Goal: Transaction & Acquisition: Subscribe to service/newsletter

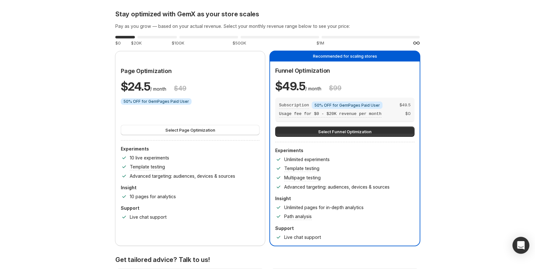
click at [522, 246] on icon "Open Intercom Messenger" at bounding box center [520, 245] width 7 height 8
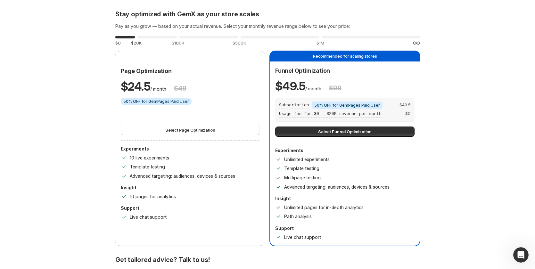
click at [524, 258] on div "Open Intercom Messenger" at bounding box center [519, 253] width 21 height 21
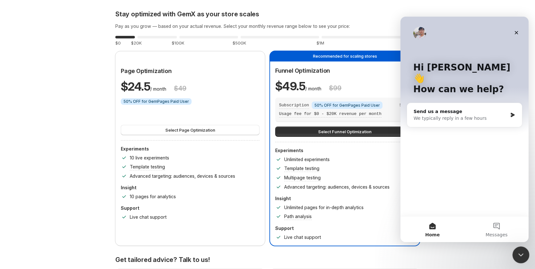
click at [524, 258] on div "Close Intercom Messenger" at bounding box center [519, 253] width 15 height 15
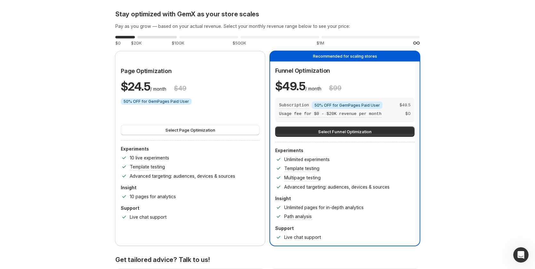
click at [162, 38] on div "0 % $20K" at bounding box center [156, 41] width 39 height 12
click at [232, 38] on div "0 % $100K" at bounding box center [208, 41] width 59 height 12
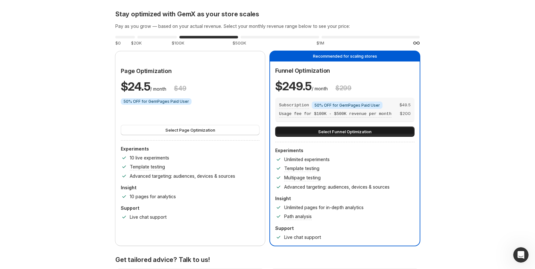
click at [369, 130] on span "Select Funnel Optimization" at bounding box center [344, 131] width 53 height 6
click at [316, 131] on button "Select Funnel Optimization" at bounding box center [344, 131] width 139 height 10
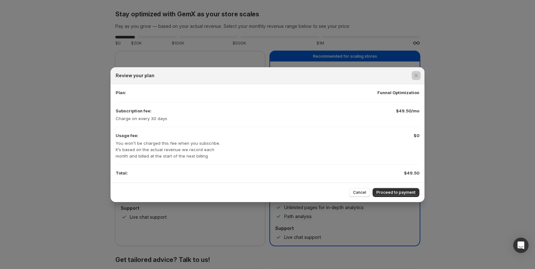
click at [479, 199] on div at bounding box center [267, 134] width 535 height 269
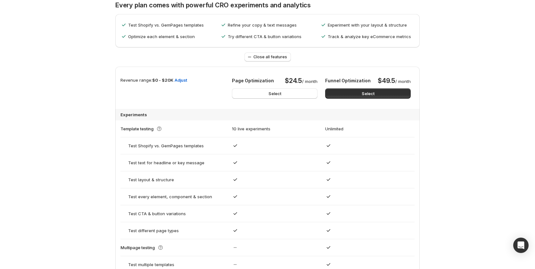
scroll to position [288, 0]
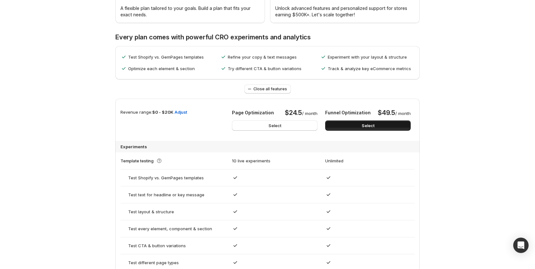
click at [374, 128] on span "Select" at bounding box center [368, 125] width 13 height 6
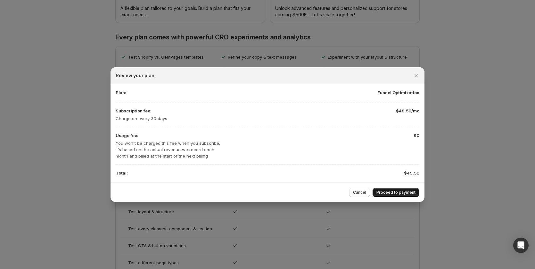
click at [395, 188] on button "Proceed to payment" at bounding box center [395, 192] width 47 height 9
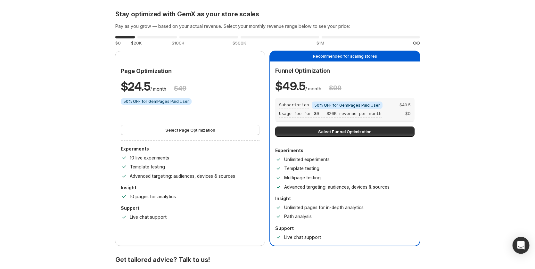
click at [524, 244] on div "Open Intercom Messenger" at bounding box center [520, 245] width 17 height 17
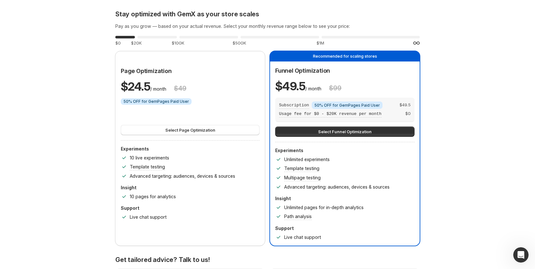
click at [520, 254] on icon "Open Intercom Messenger" at bounding box center [519, 253] width 4 height 5
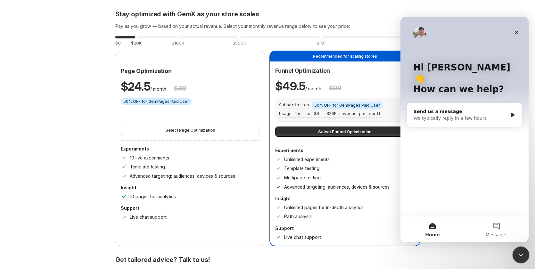
click at [520, 253] on icon "Close Intercom Messenger" at bounding box center [520, 254] width 8 height 8
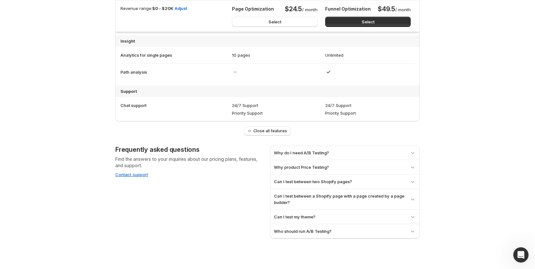
scroll to position [600, 0]
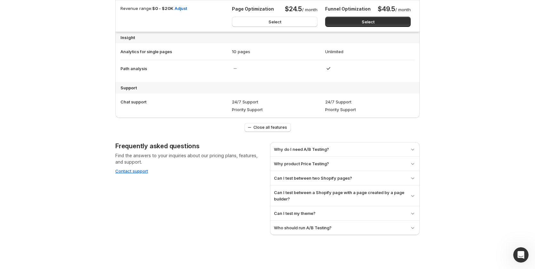
click at [138, 173] on span "Contact support" at bounding box center [131, 171] width 33 height 6
click at [138, 172] on button "Contact support" at bounding box center [131, 170] width 33 height 5
click at [138, 169] on button "Contact support" at bounding box center [131, 170] width 33 height 5
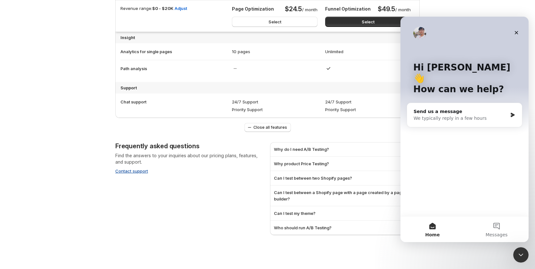
click at [138, 169] on button "Contact support" at bounding box center [131, 170] width 33 height 5
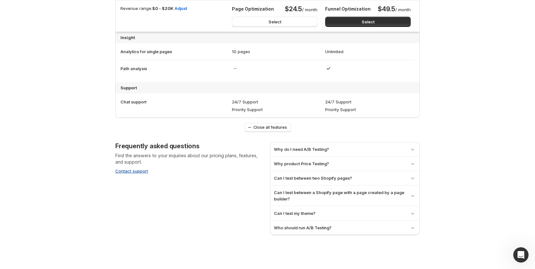
click at [138, 169] on button "Contact support" at bounding box center [131, 170] width 33 height 5
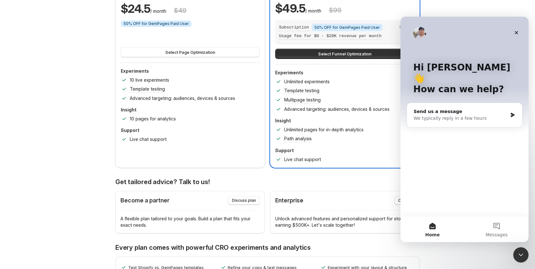
scroll to position [0, 0]
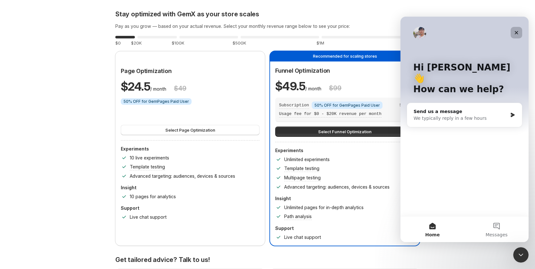
click at [518, 33] on icon "Close" at bounding box center [516, 32] width 5 height 5
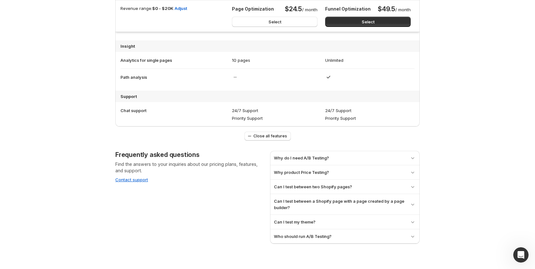
scroll to position [600, 0]
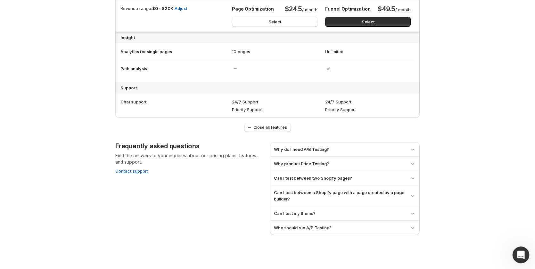
click at [524, 260] on div "Open Intercom Messenger" at bounding box center [519, 253] width 21 height 21
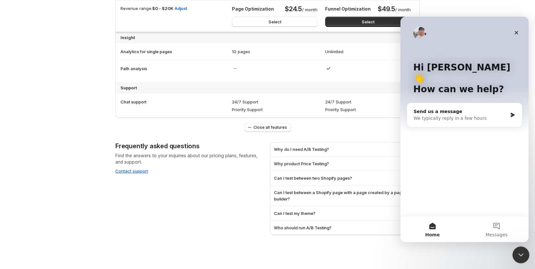
click at [524, 255] on div "Close Intercom Messenger" at bounding box center [519, 253] width 15 height 15
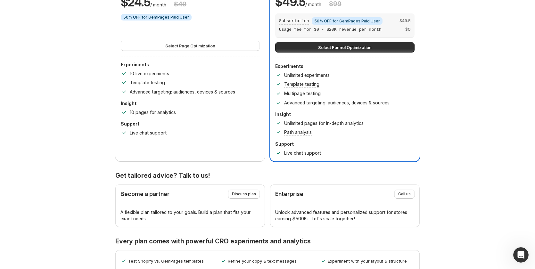
scroll to position [224, 0]
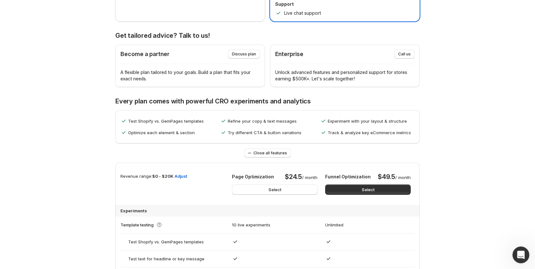
click at [518, 249] on icon "Open Intercom Messenger" at bounding box center [520, 254] width 11 height 11
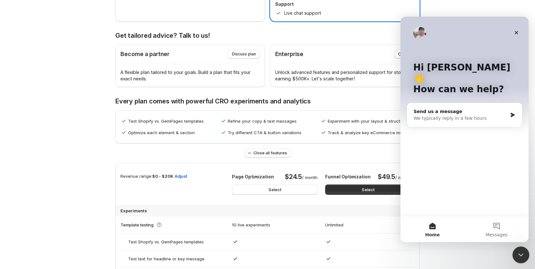
click at [518, 250] on icon "Close Intercom Messenger" at bounding box center [520, 254] width 8 height 8
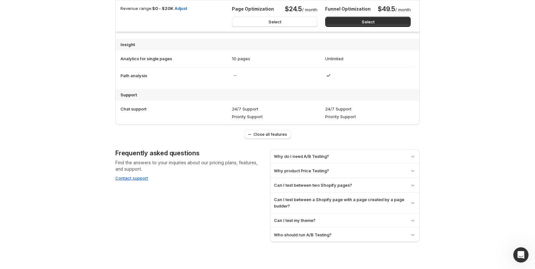
scroll to position [600, 0]
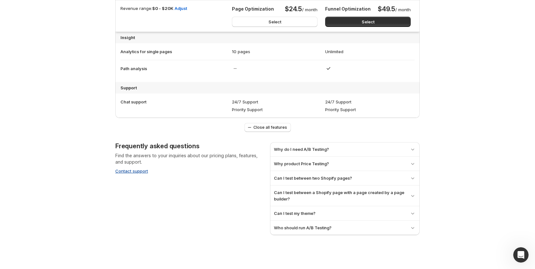
click at [131, 171] on button "Contact support" at bounding box center [131, 170] width 33 height 5
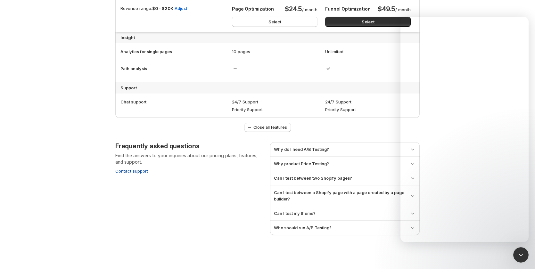
click at [131, 171] on button "Contact support" at bounding box center [131, 170] width 33 height 5
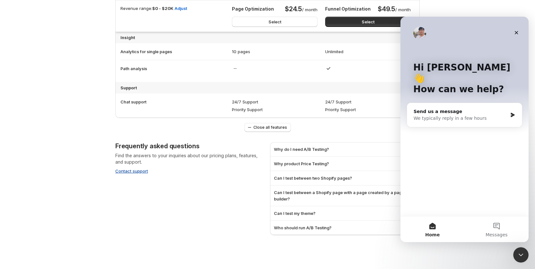
click at [131, 171] on button "Contact support" at bounding box center [131, 170] width 33 height 5
drag, startPoint x: 131, startPoint y: 171, endPoint x: 141, endPoint y: 205, distance: 35.1
click at [139, 200] on div "Frequently asked questions Find the answers to your inquiries about our pricing…" at bounding box center [190, 188] width 150 height 93
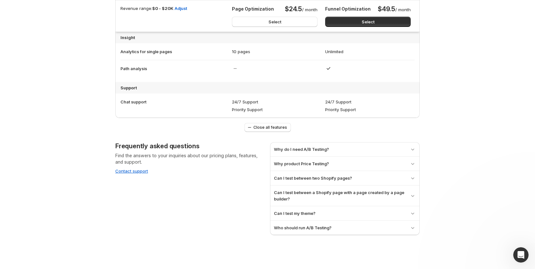
click at [141, 205] on div "Frequently asked questions Find the answers to your inquiries about our pricing…" at bounding box center [190, 188] width 150 height 93
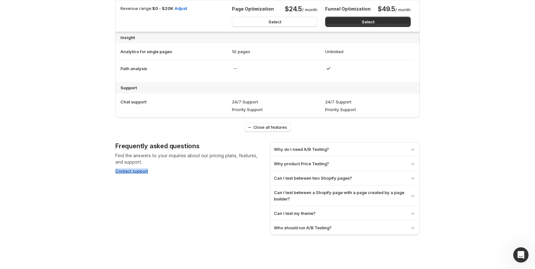
click at [140, 172] on button "Contact support" at bounding box center [131, 170] width 33 height 5
click at [141, 172] on button "Contact support" at bounding box center [131, 170] width 33 height 5
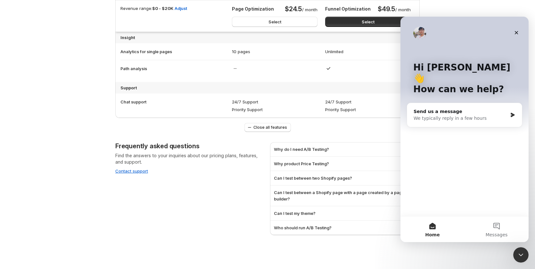
click at [176, 187] on div "Frequently asked questions Find the answers to your inquiries about our pricing…" at bounding box center [190, 188] width 150 height 93
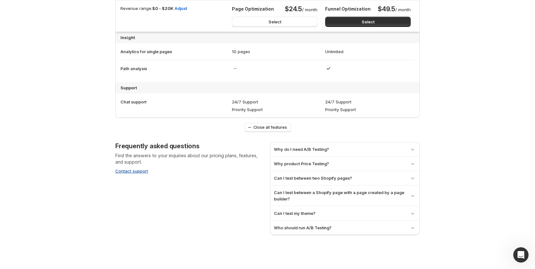
click at [139, 168] on button "Contact support" at bounding box center [131, 170] width 33 height 5
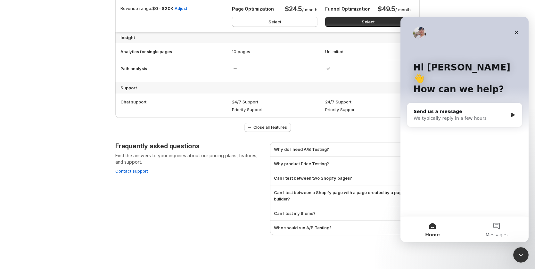
click at [201, 197] on div "Frequently asked questions Find the answers to your inquiries about our pricing…" at bounding box center [190, 188] width 150 height 93
click at [141, 169] on button "Contact support" at bounding box center [131, 170] width 33 height 5
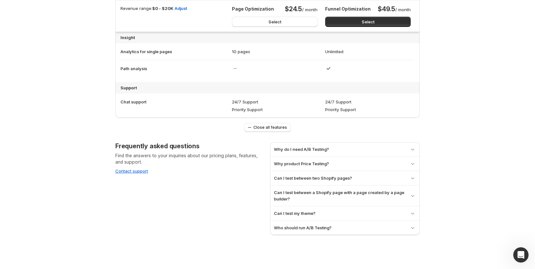
click at [168, 186] on div "Frequently asked questions Find the answers to your inquiries about our pricing…" at bounding box center [190, 188] width 150 height 93
click at [139, 171] on button "Contact support" at bounding box center [131, 170] width 33 height 5
click at [207, 175] on div "Frequently asked questions Find the answers to your inquiries about our pricing…" at bounding box center [190, 188] width 150 height 93
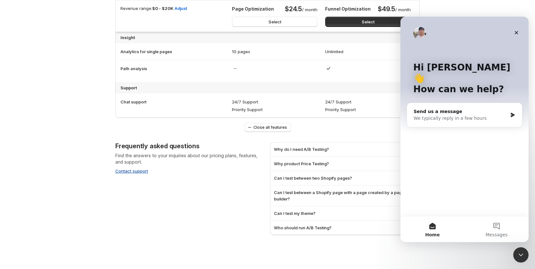
click at [141, 170] on button "Contact support" at bounding box center [131, 170] width 33 height 5
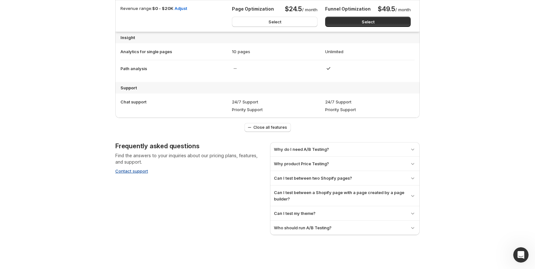
click at [136, 171] on button "Contact support" at bounding box center [131, 170] width 33 height 5
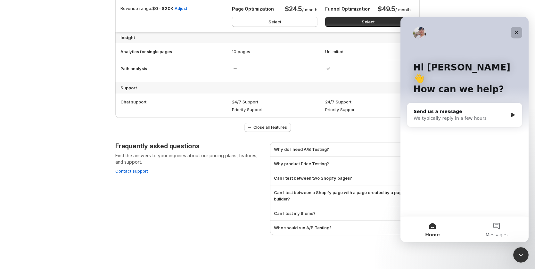
drag, startPoint x: 516, startPoint y: 33, endPoint x: 696, endPoint y: 139, distance: 208.6
click at [516, 33] on icon "Close" at bounding box center [517, 33] width 4 height 4
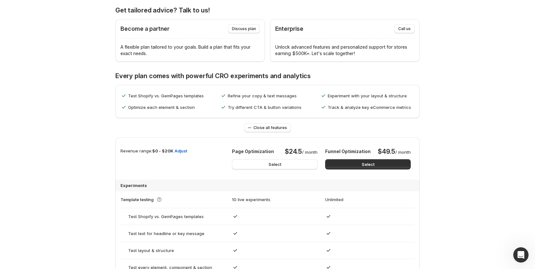
scroll to position [256, 0]
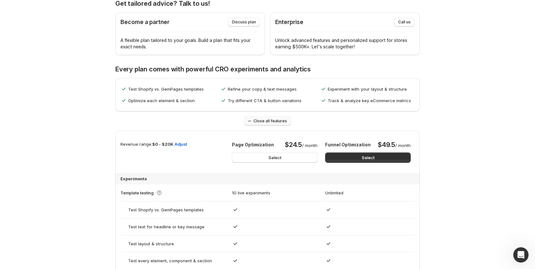
click at [278, 117] on button "Close all features" at bounding box center [267, 121] width 46 height 9
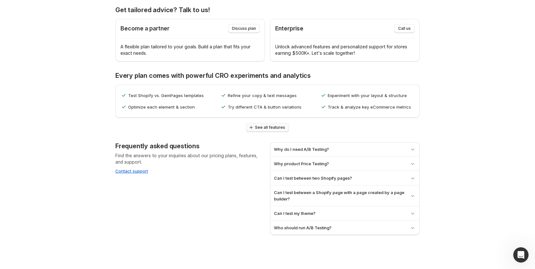
click at [278, 125] on span "See all features" at bounding box center [270, 127] width 30 height 5
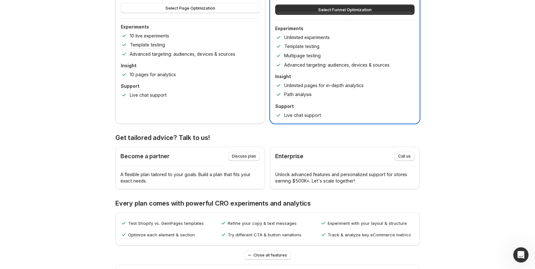
scroll to position [0, 0]
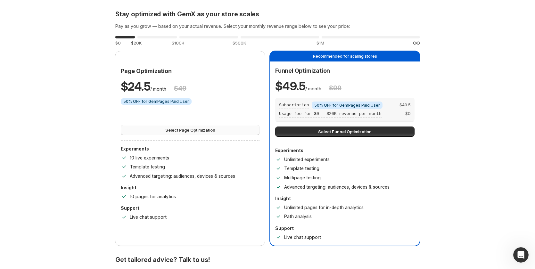
click at [192, 128] on span "Select Page Optimization" at bounding box center [190, 130] width 50 height 6
click at [318, 132] on button "Select Funnel Optimization" at bounding box center [344, 131] width 139 height 10
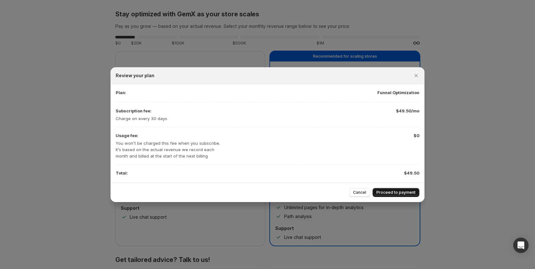
click at [412, 190] on span "Proceed to payment" at bounding box center [395, 192] width 39 height 5
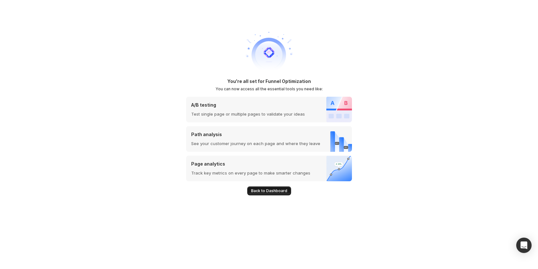
click at [272, 191] on span "Back to Dashboard" at bounding box center [269, 190] width 36 height 5
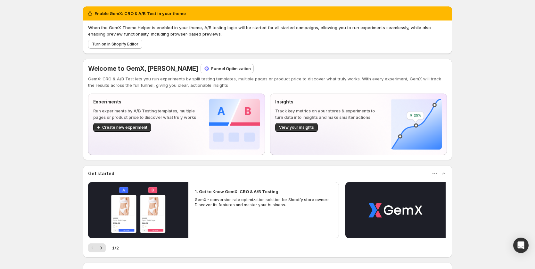
click at [213, 68] on p "Funnel Optimization" at bounding box center [231, 68] width 40 height 6
click at [116, 128] on span "Create new experiment" at bounding box center [124, 127] width 45 height 5
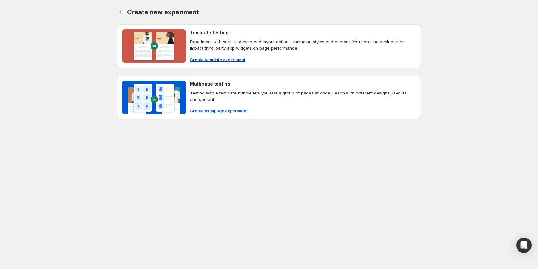
click at [212, 58] on span "Create template experiment" at bounding box center [217, 59] width 55 height 6
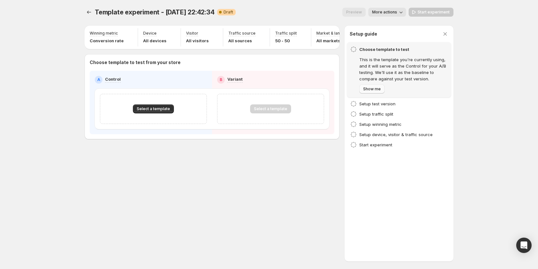
click at [370, 90] on span "Show me" at bounding box center [372, 88] width 18 height 5
click at [366, 90] on span "Next" at bounding box center [367, 88] width 9 height 5
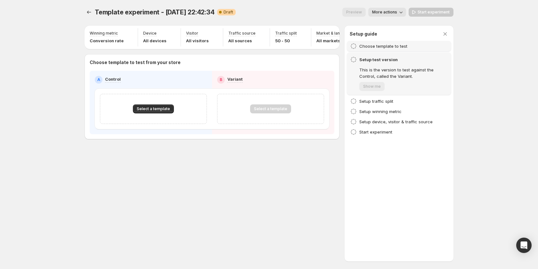
click at [361, 61] on h4 "Setup test version" at bounding box center [403, 59] width 88 height 6
click at [353, 62] on icon at bounding box center [353, 59] width 5 height 5
click at [353, 61] on icon at bounding box center [353, 59] width 6 height 6
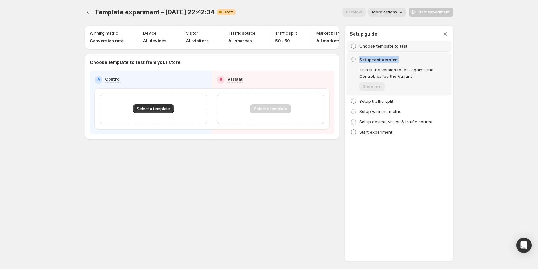
click at [353, 60] on icon at bounding box center [353, 59] width 6 height 6
click at [363, 60] on h4 "Setup test version" at bounding box center [403, 59] width 88 height 6
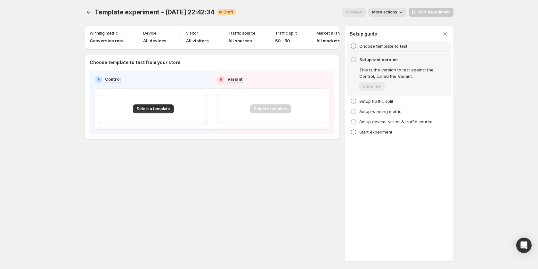
drag, startPoint x: 370, startPoint y: 74, endPoint x: 366, endPoint y: 89, distance: 15.8
click at [370, 76] on p "This is the version to test against the Control, called the Variant." at bounding box center [403, 73] width 88 height 13
click at [366, 89] on span "Show me" at bounding box center [403, 86] width 88 height 9
click at [367, 85] on span "Show me" at bounding box center [371, 86] width 25 height 5
click at [358, 59] on div "Setup test version This is the version to test against the Control, called the …" at bounding box center [398, 73] width 97 height 35
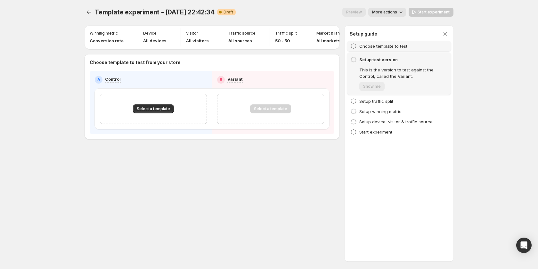
click at [349, 60] on div "Setup test version This is the version to test against the Control, called the …" at bounding box center [399, 74] width 104 height 42
click at [354, 57] on icon at bounding box center [353, 59] width 6 height 6
click at [354, 60] on icon at bounding box center [353, 59] width 6 height 6
click at [88, 13] on icon "Experiments" at bounding box center [89, 12] width 6 height 6
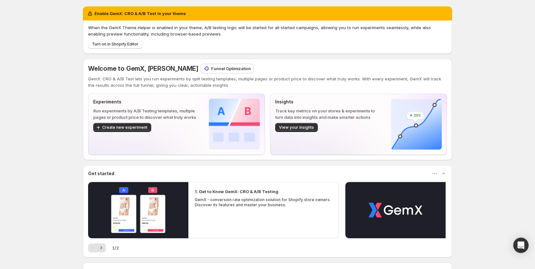
click at [211, 66] on p "Funnel Optimization" at bounding box center [231, 68] width 40 height 6
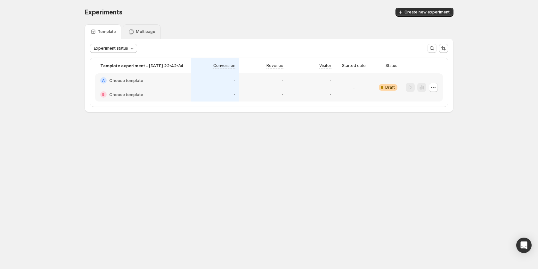
click at [146, 34] on p "Multipage" at bounding box center [146, 31] width 20 height 5
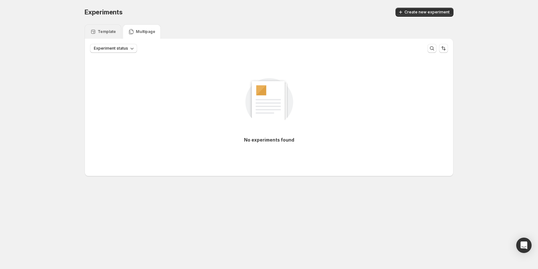
click at [99, 31] on p "Template" at bounding box center [107, 31] width 18 height 5
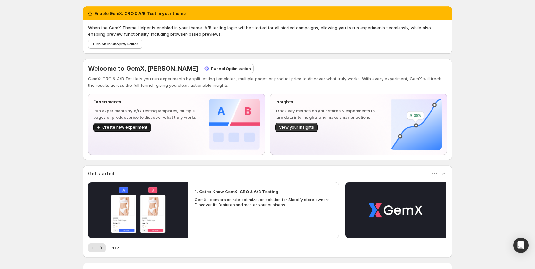
click at [107, 128] on span "Create new experiment" at bounding box center [124, 127] width 45 height 5
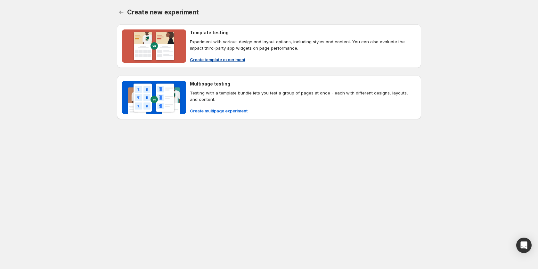
click at [234, 62] on span "Create template experiment" at bounding box center [217, 59] width 55 height 6
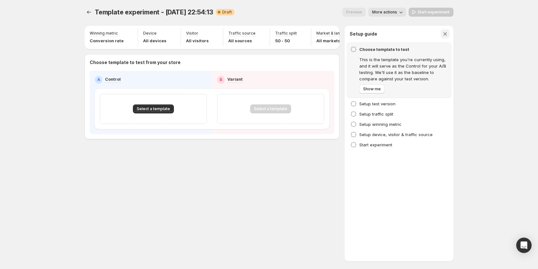
click at [444, 33] on icon "button" at bounding box center [445, 34] width 4 height 4
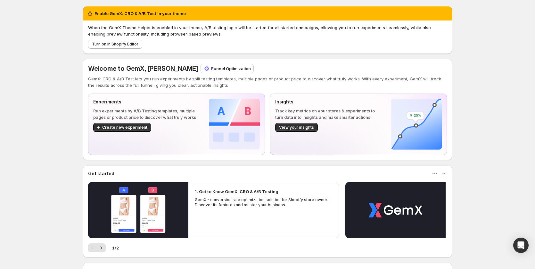
click at [227, 66] on p "Funnel Optimization" at bounding box center [231, 68] width 40 height 6
